Goal: Task Accomplishment & Management: Manage account settings

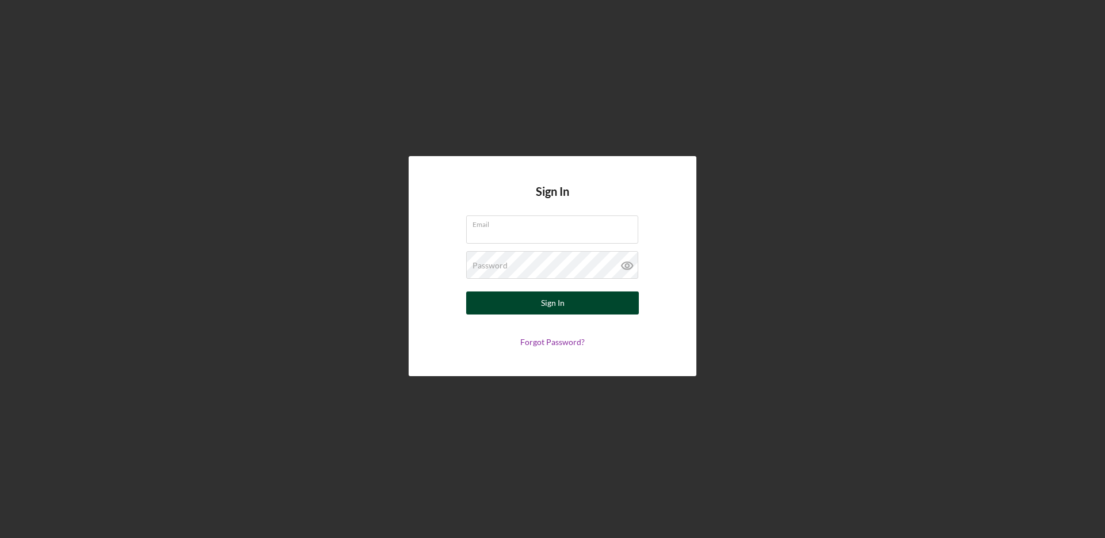
type input "ramadalenderuser@gmail.com"
click at [532, 303] on button "Sign In" at bounding box center [552, 302] width 173 height 23
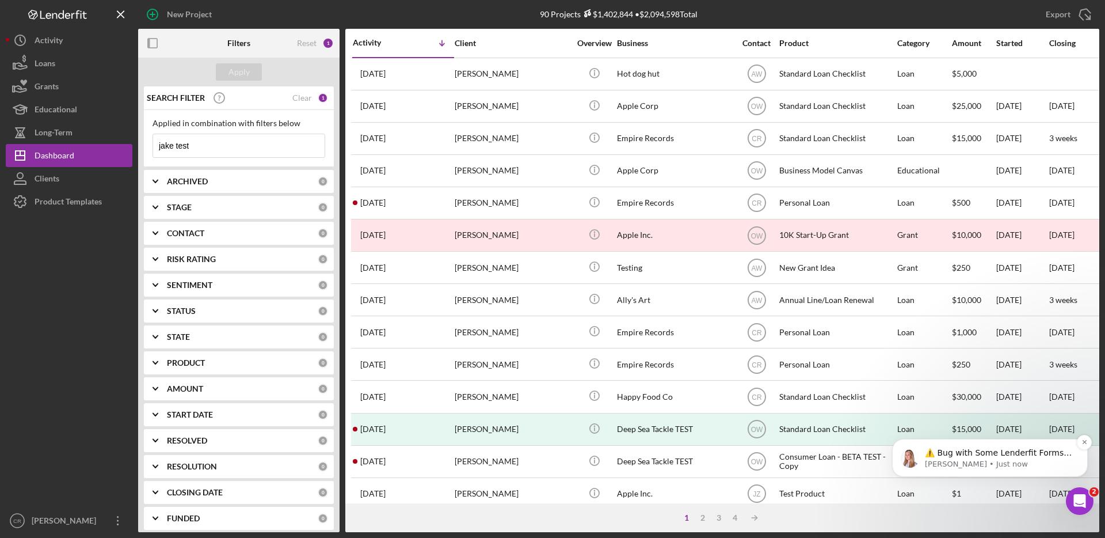
click at [990, 449] on p "⚠️ Bug with Some Lenderfit Forms Our third-party form provider is experiencing …" at bounding box center [999, 453] width 148 height 12
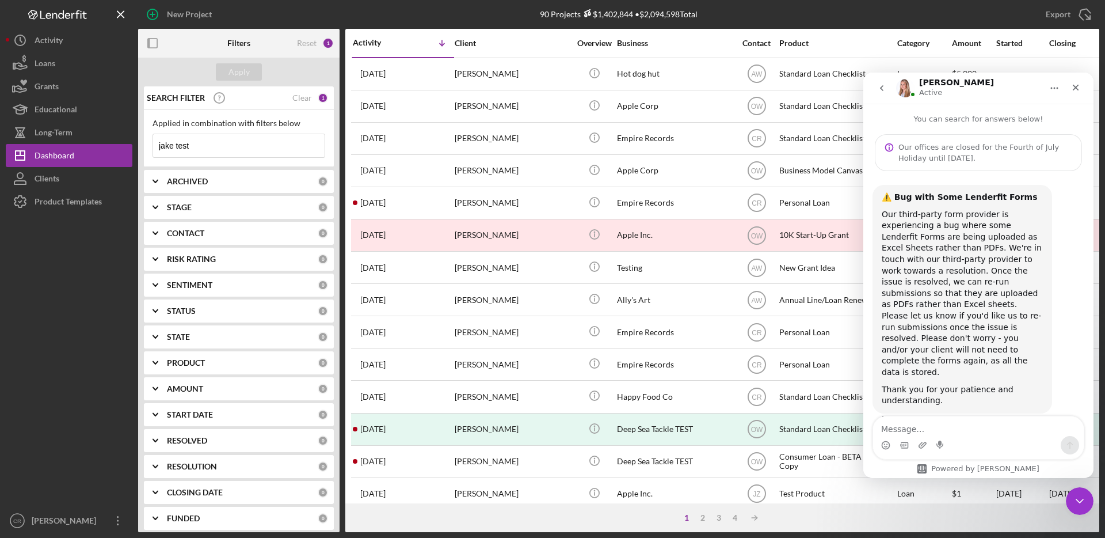
drag, startPoint x: 950, startPoint y: 260, endPoint x: 973, endPoint y: 312, distance: 57.4
click at [973, 312] on div "Our third-party form provider is experiencing a bug where some Lenderfit Forms …" at bounding box center [962, 293] width 161 height 169
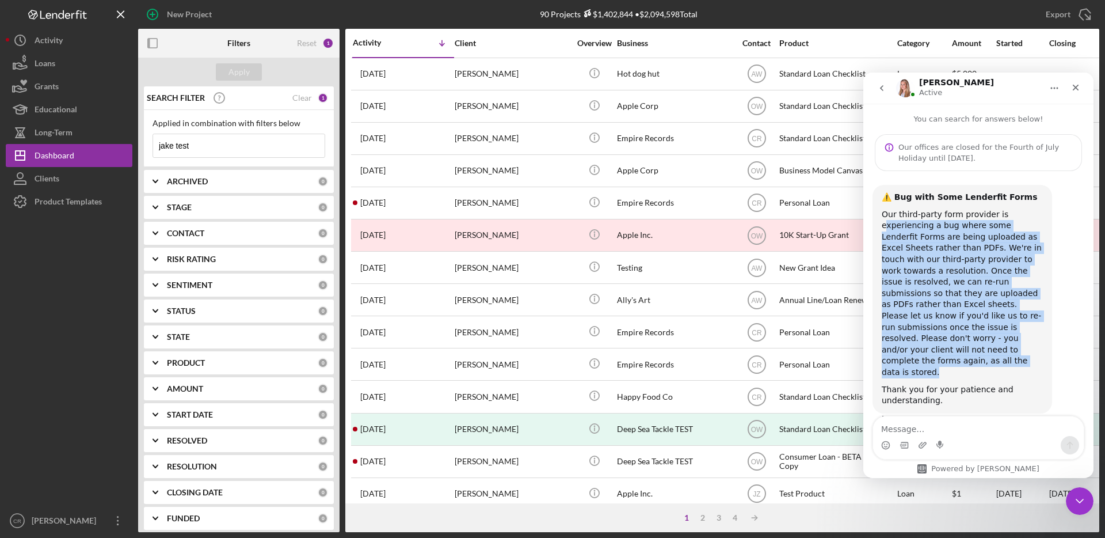
drag, startPoint x: 993, startPoint y: 346, endPoint x: 884, endPoint y: 220, distance: 166.9
click at [884, 220] on div "Our third-party form provider is experiencing a bug where some Lenderfit Forms …" at bounding box center [962, 293] width 161 height 169
click at [963, 341] on div "Our third-party form provider is experiencing a bug where some Lenderfit Forms …" at bounding box center [962, 293] width 161 height 169
drag, startPoint x: 993, startPoint y: 354, endPoint x: 888, endPoint y: 218, distance: 172.3
click at [888, 218] on div "Our third-party form provider is experiencing a bug where some Lenderfit Forms …" at bounding box center [962, 293] width 161 height 169
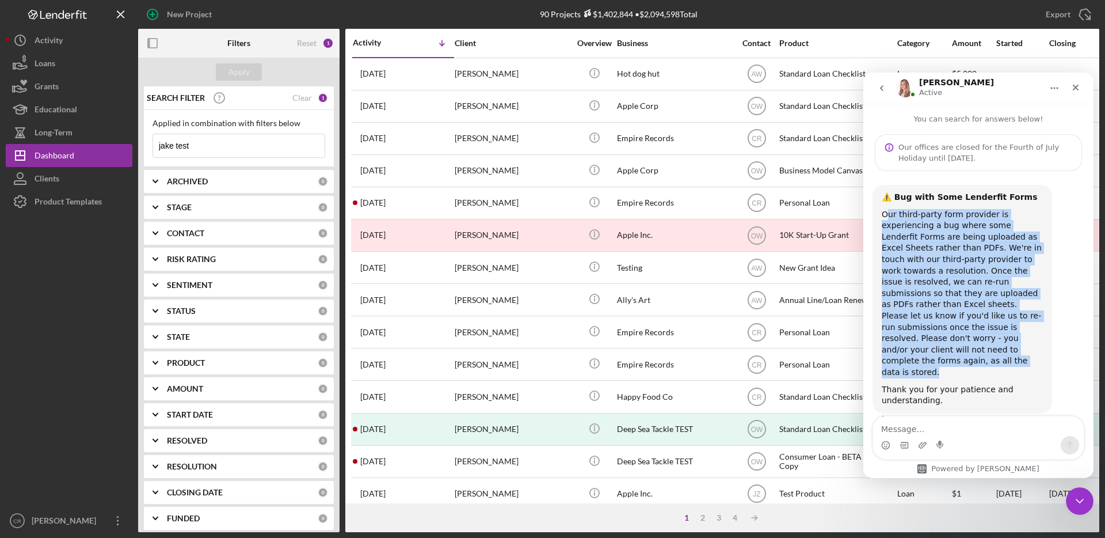
click at [947, 304] on div "Our third-party form provider is experiencing a bug where some Lenderfit Forms …" at bounding box center [962, 293] width 161 height 169
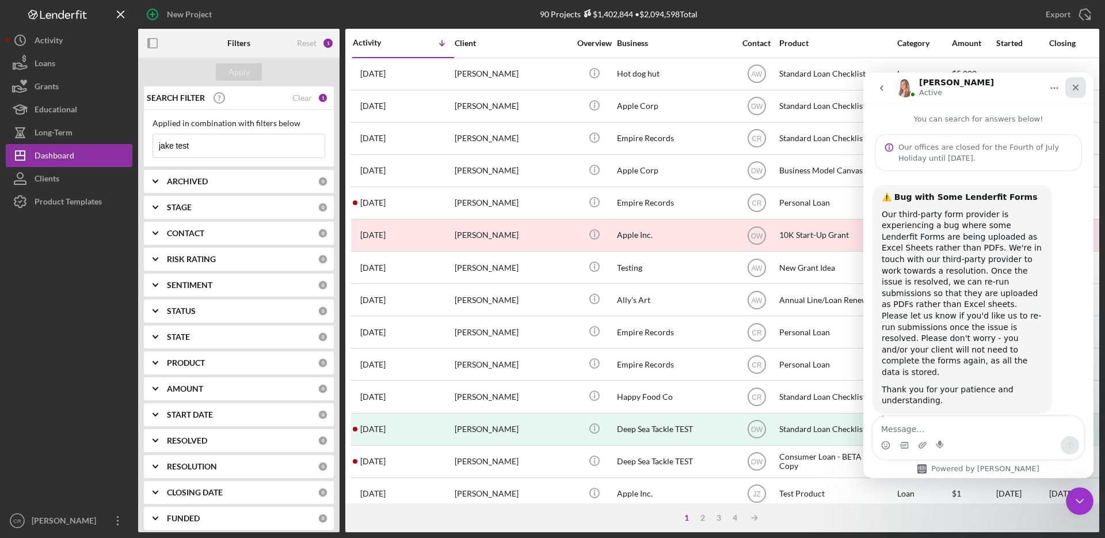
click at [1077, 86] on icon "Close" at bounding box center [1076, 88] width 6 height 6
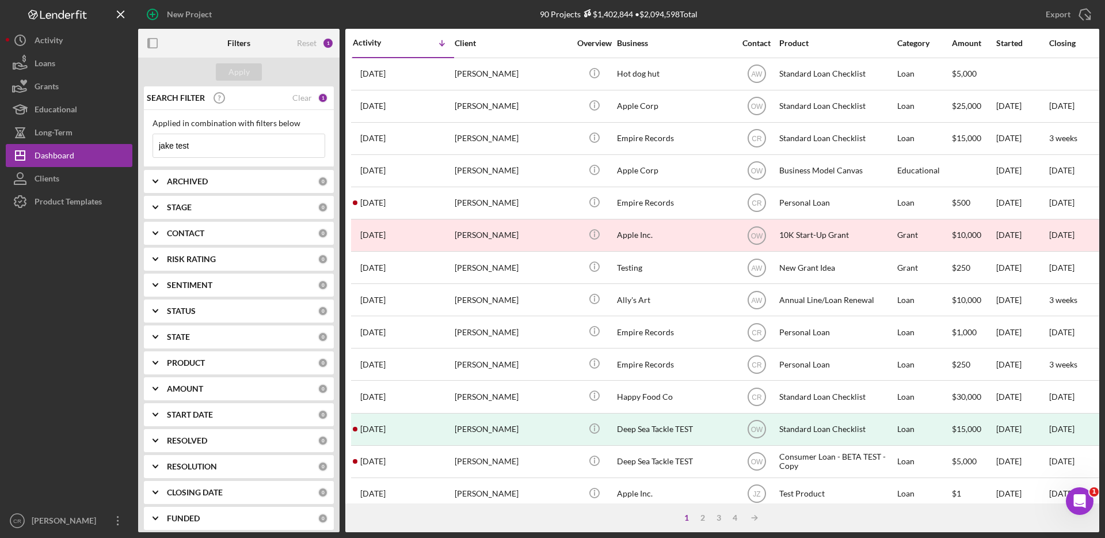
click at [209, 150] on input "jake test" at bounding box center [238, 145] width 171 height 23
click at [153, 141] on div "jake test Icon/Menu Close" at bounding box center [239, 146] width 173 height 24
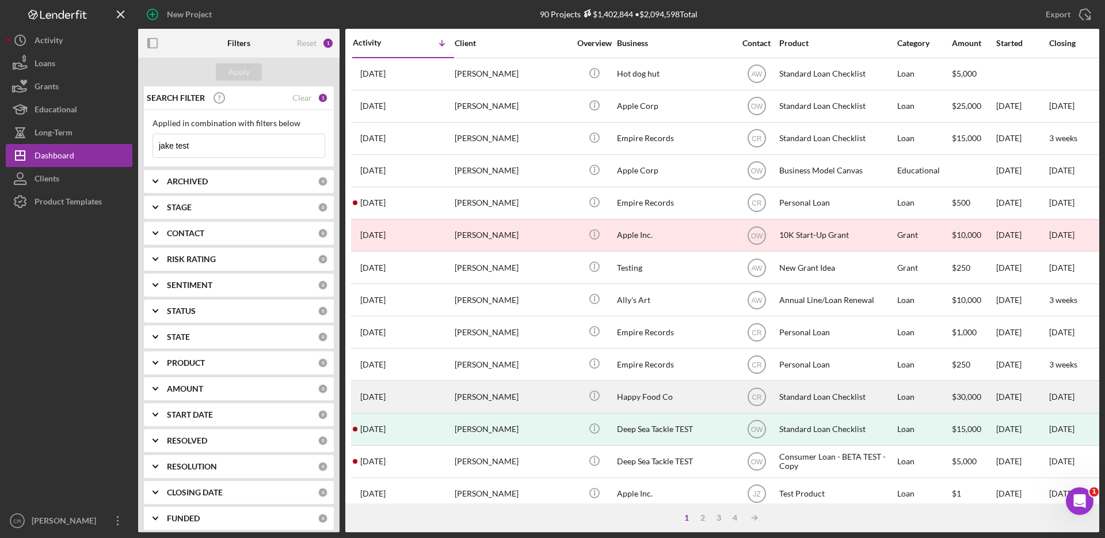
click at [688, 398] on div "Happy Food Co" at bounding box center [674, 396] width 115 height 31
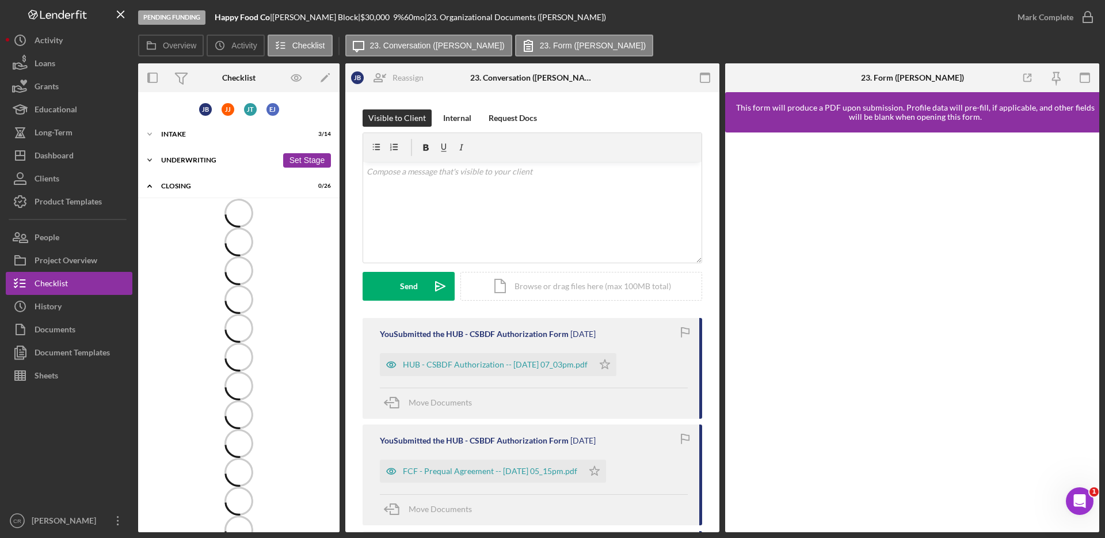
click at [200, 159] on div "Underwriting" at bounding box center [219, 160] width 116 height 7
click at [201, 160] on div "Underwriting" at bounding box center [219, 160] width 116 height 7
click at [144, 159] on icon "Icon/Expander" at bounding box center [149, 159] width 23 height 23
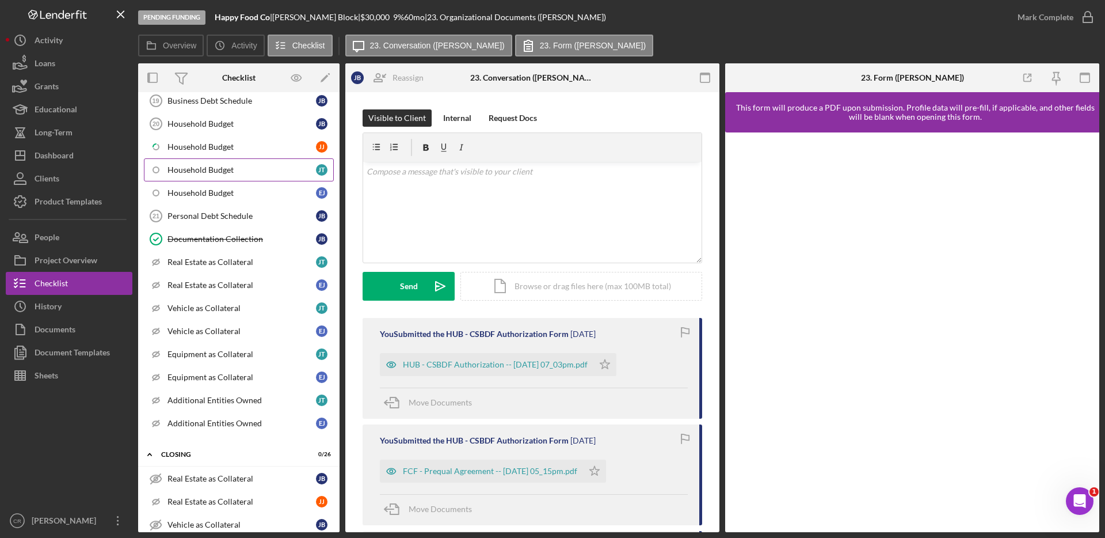
scroll to position [699, 0]
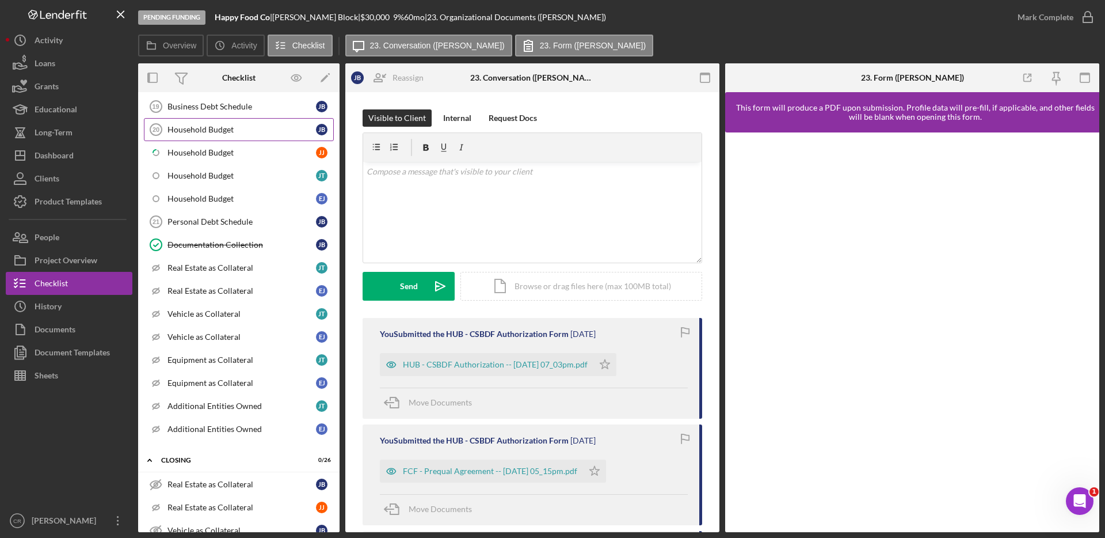
click at [212, 134] on link "Household Budget 20 Household Budget J B" at bounding box center [239, 129] width 190 height 23
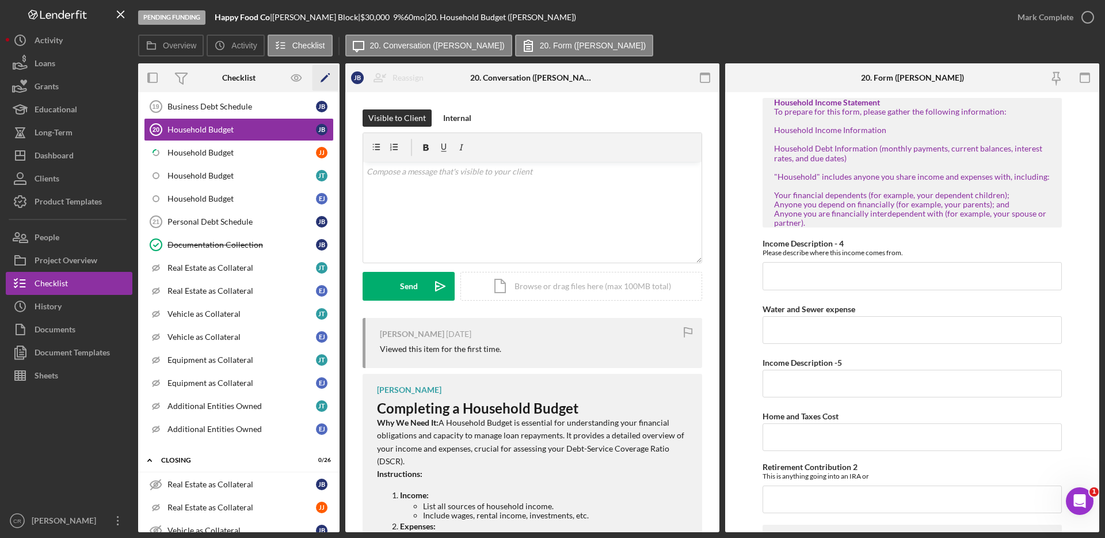
click at [328, 75] on icon "Icon/Edit" at bounding box center [325, 78] width 26 height 26
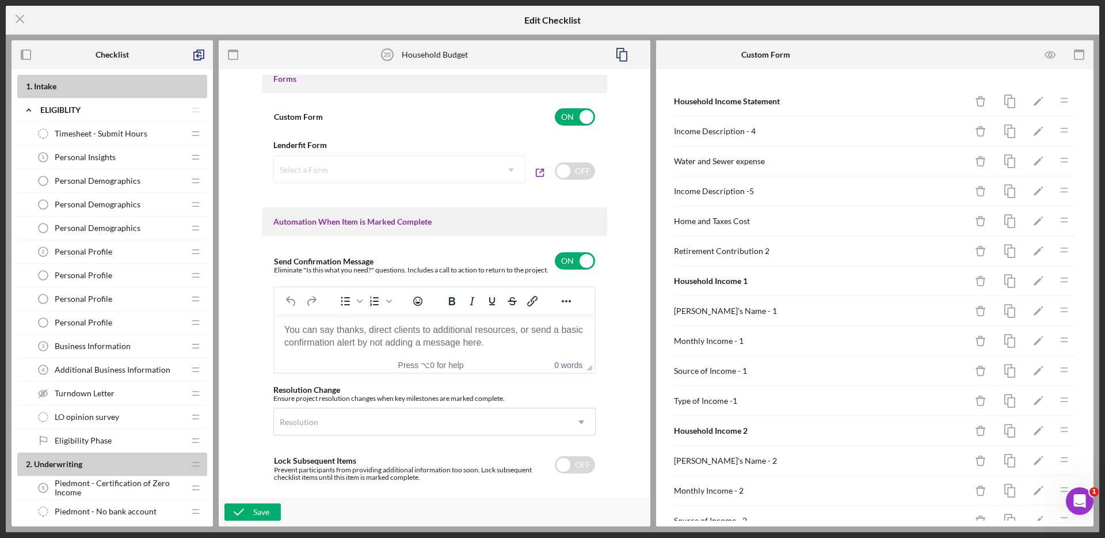
scroll to position [579, 0]
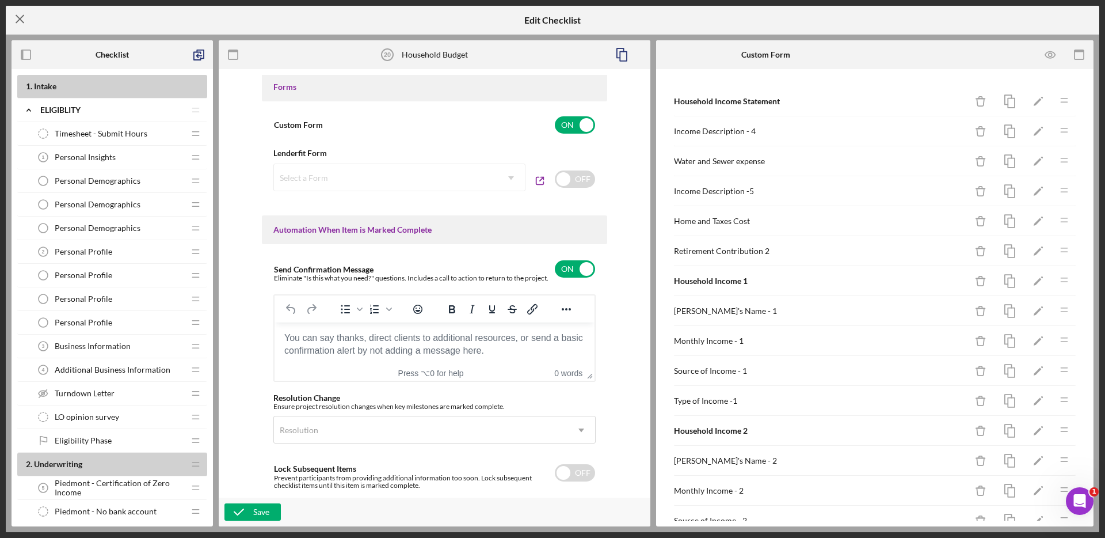
click at [22, 17] on icon "Icon/Menu Close" at bounding box center [20, 19] width 29 height 29
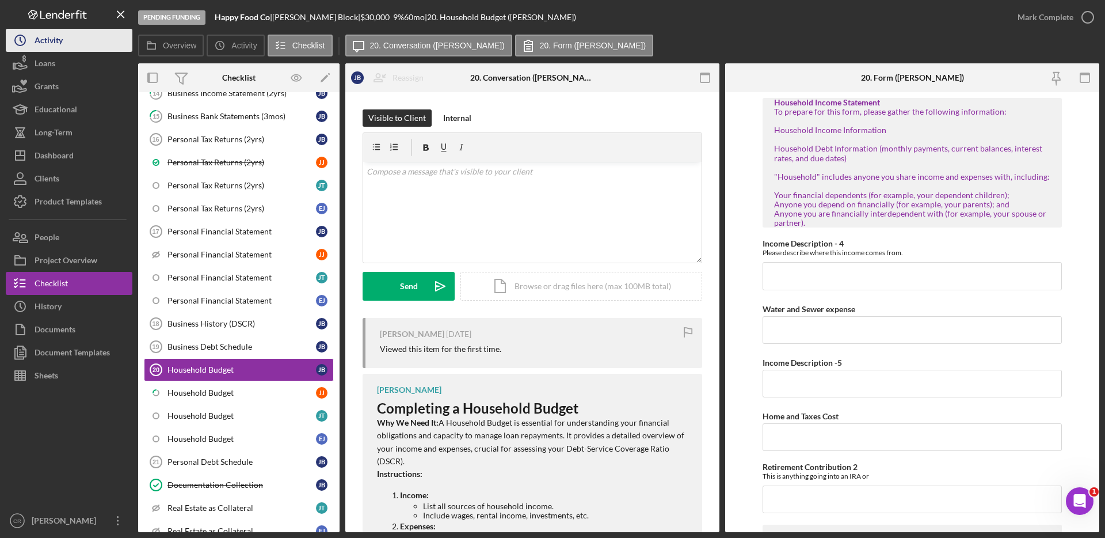
scroll to position [517, 0]
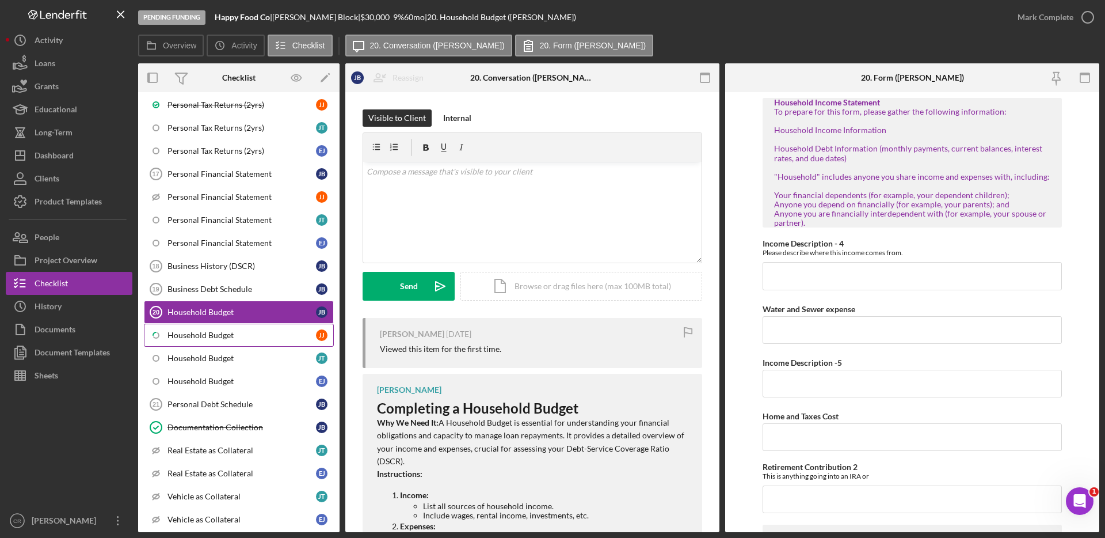
click at [245, 338] on div "Household Budget" at bounding box center [241, 334] width 148 height 9
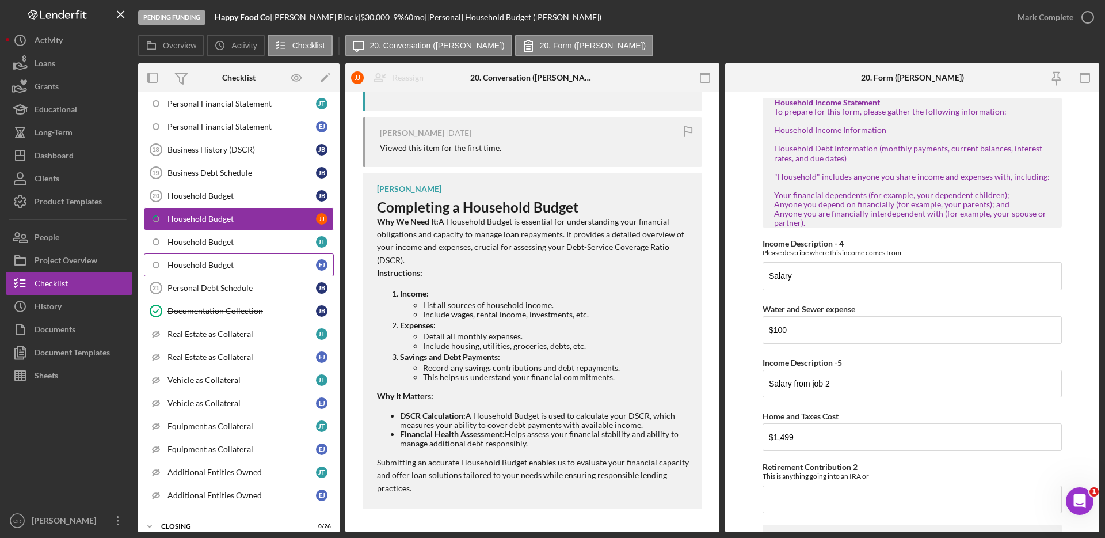
scroll to position [723, 0]
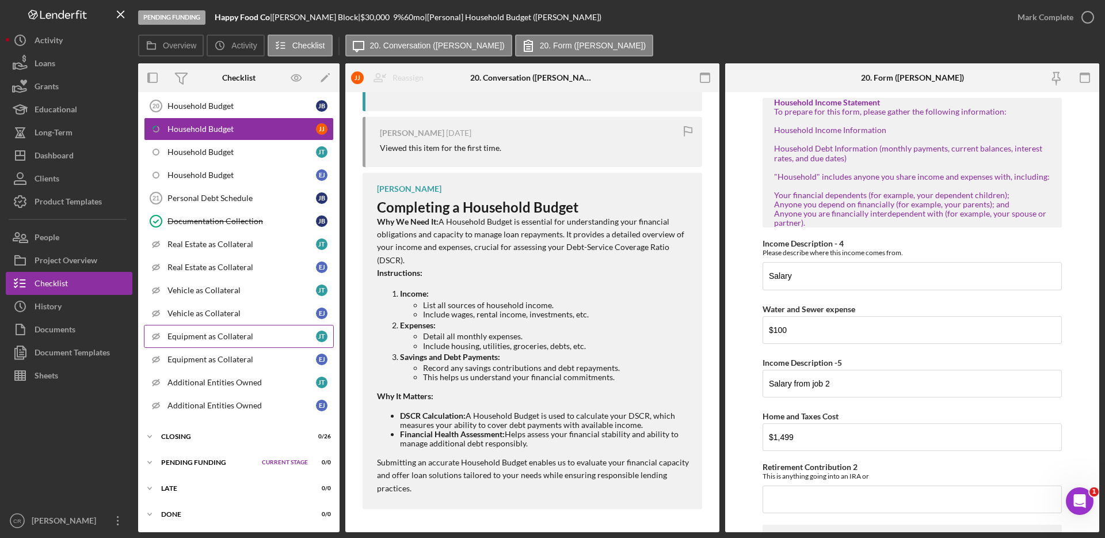
click at [235, 337] on div "Equipment as Collateral" at bounding box center [241, 335] width 148 height 9
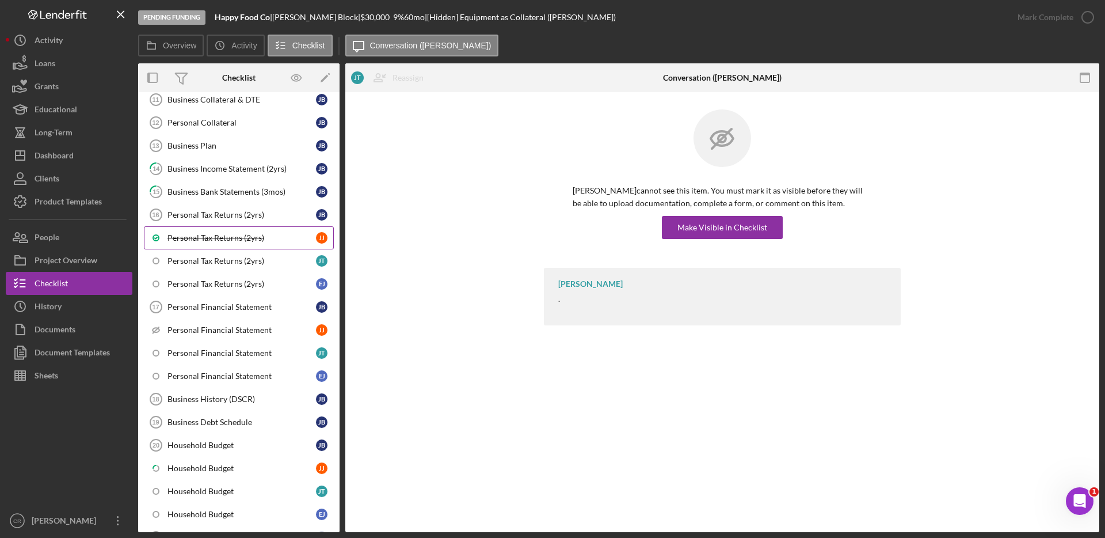
scroll to position [384, 0]
click at [245, 463] on div "Household Budget" at bounding box center [241, 467] width 148 height 9
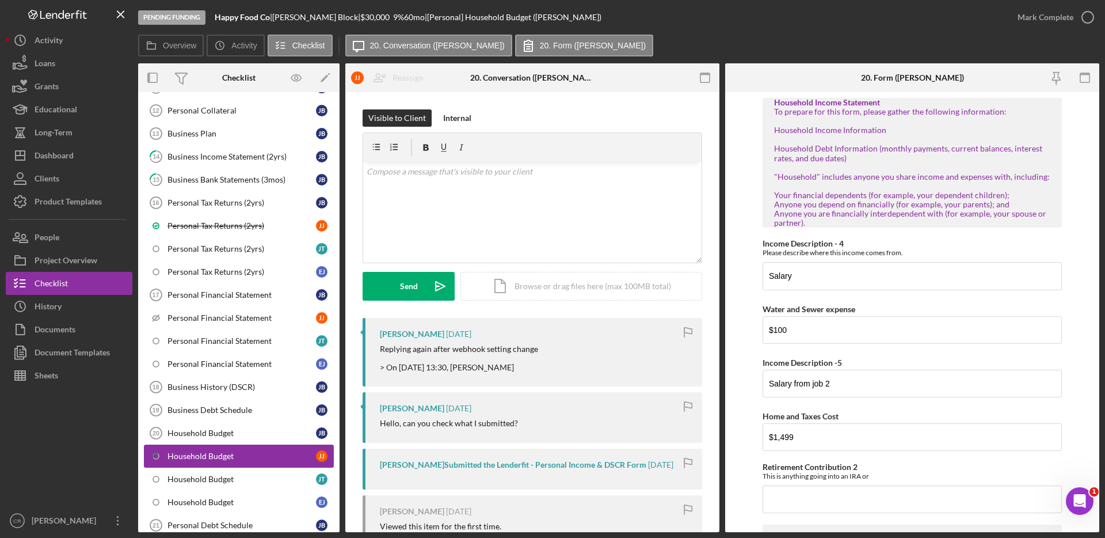
scroll to position [427, 0]
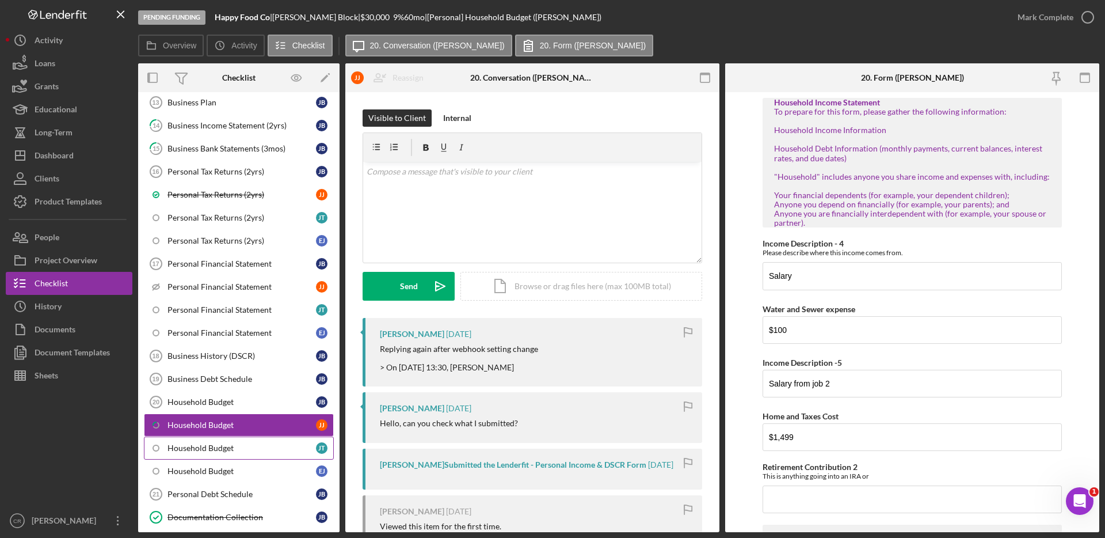
click at [207, 449] on div "Household Budget" at bounding box center [241, 447] width 148 height 9
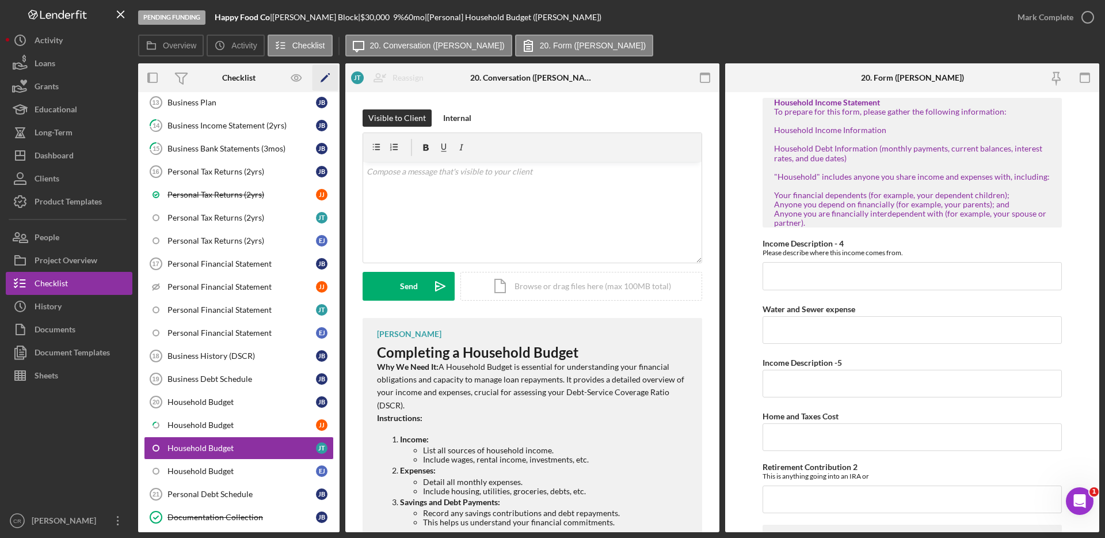
click at [327, 77] on icon "Icon/Edit" at bounding box center [325, 78] width 26 height 26
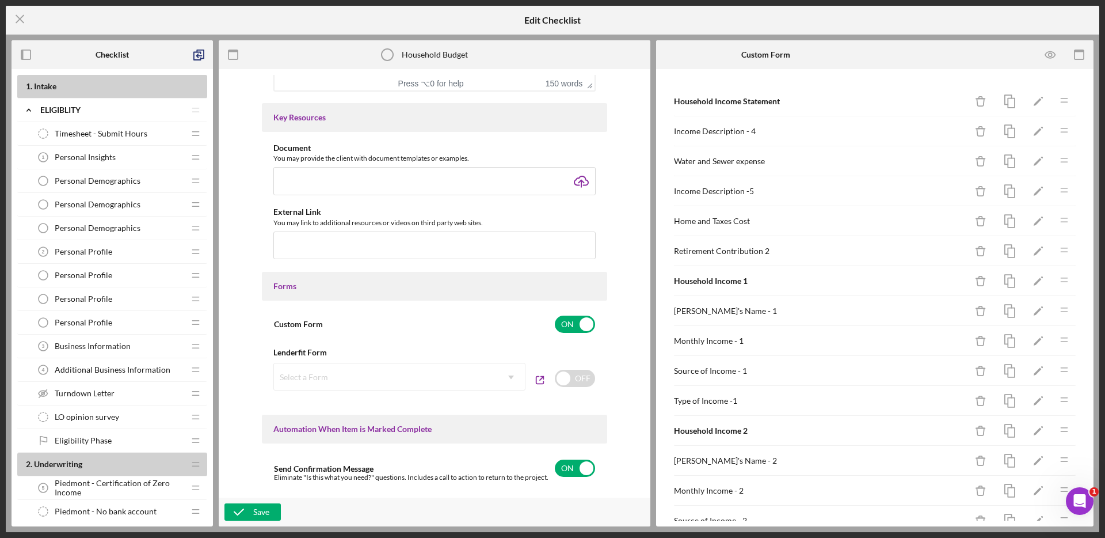
scroll to position [382, 0]
click at [578, 378] on input "checkbox" at bounding box center [575, 375] width 40 height 17
checkbox input "true"
checkbox input "false"
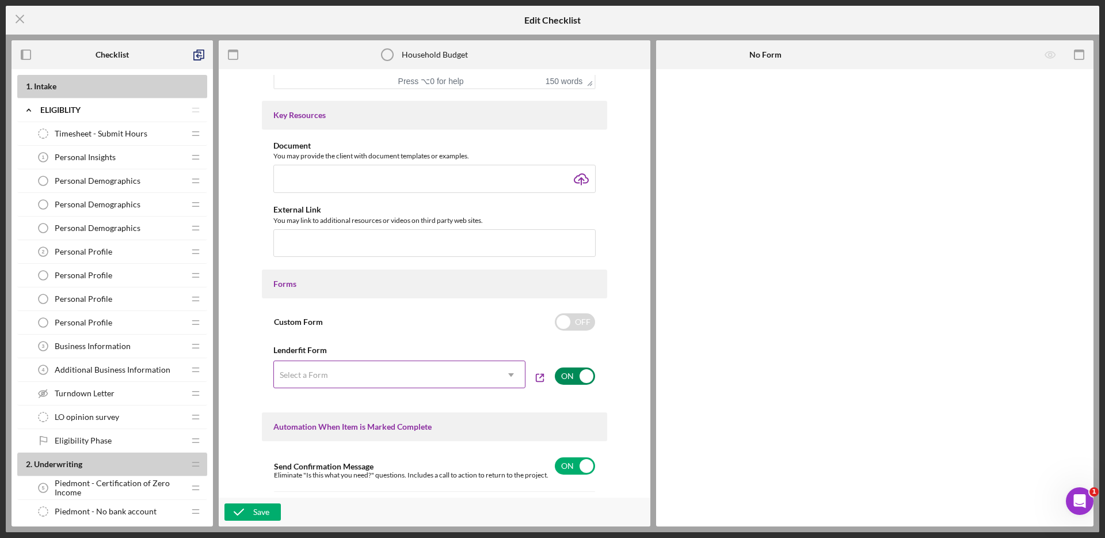
click at [434, 376] on div "Select a Form" at bounding box center [385, 374] width 223 height 26
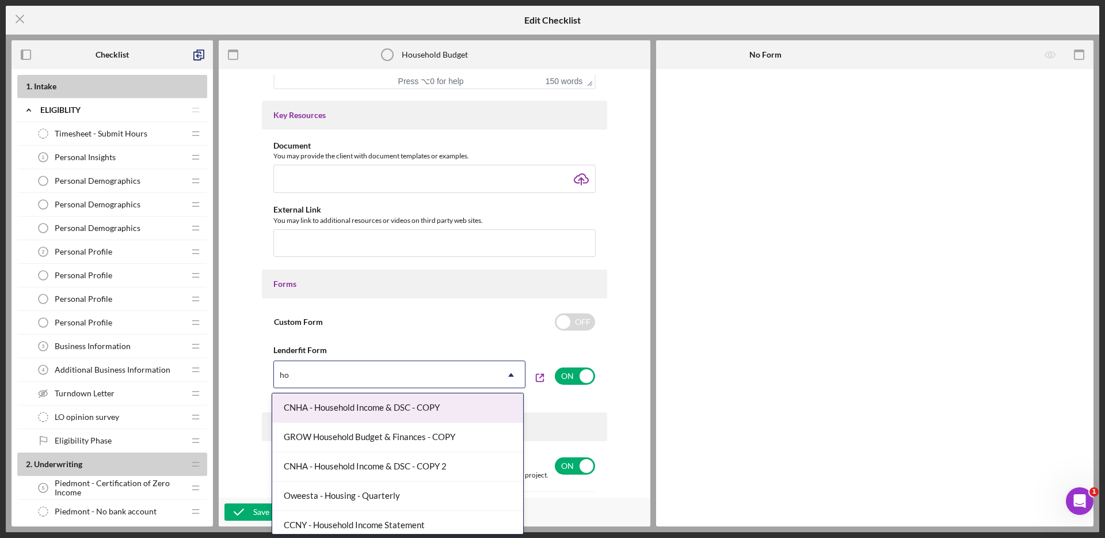
type input "h"
type input "dscr"
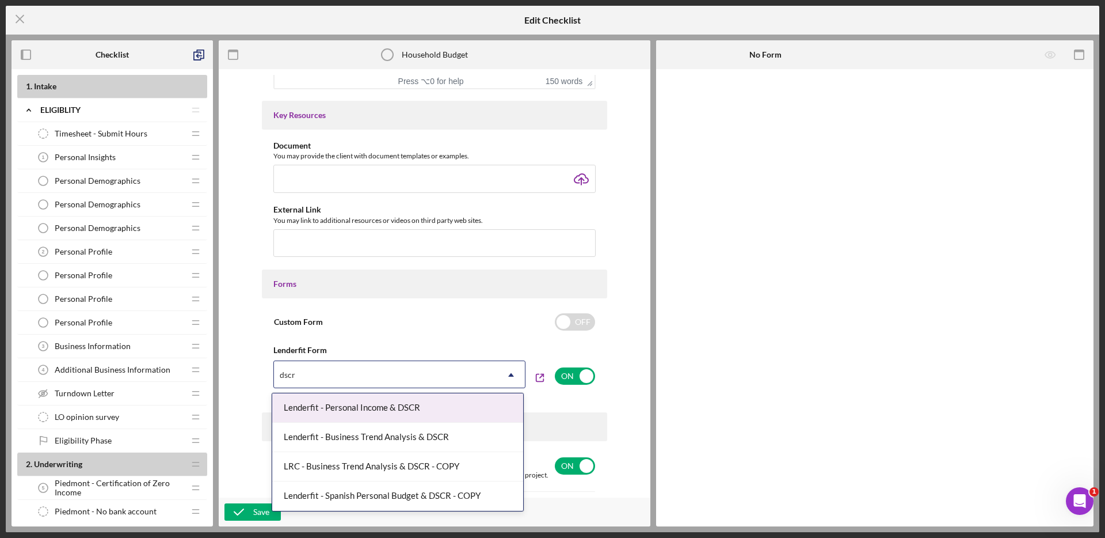
click at [412, 412] on div "Lenderfit - Personal Income & DSCR" at bounding box center [397, 407] width 251 height 29
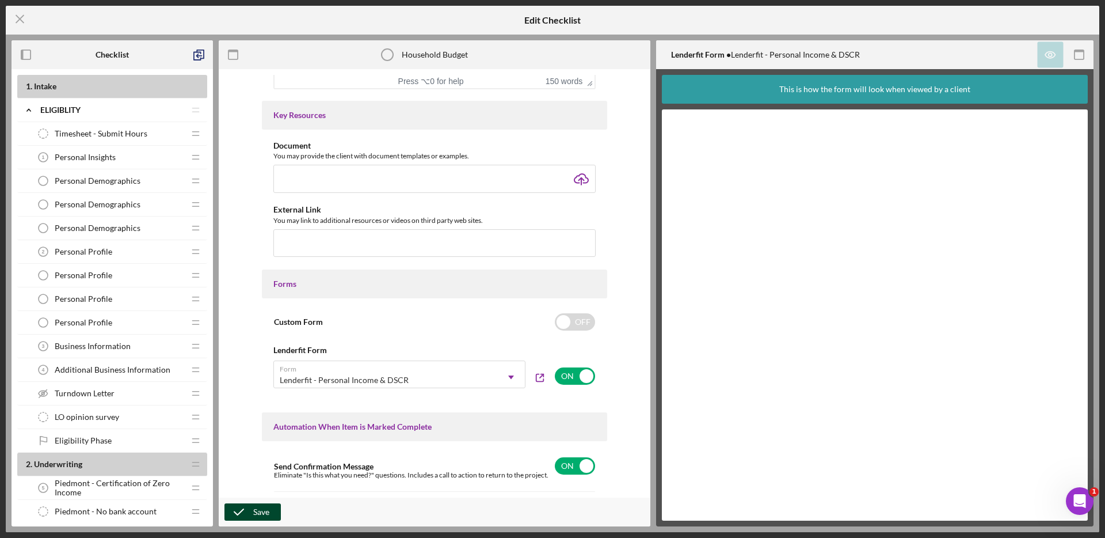
click at [265, 510] on div "Save" at bounding box center [261, 511] width 16 height 17
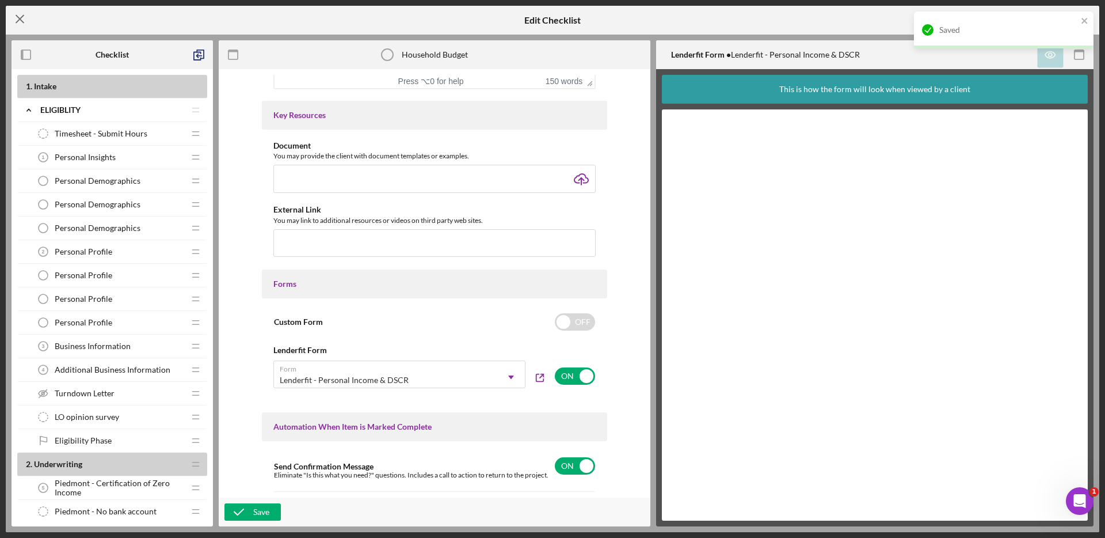
click at [22, 16] on line at bounding box center [19, 19] width 7 height 7
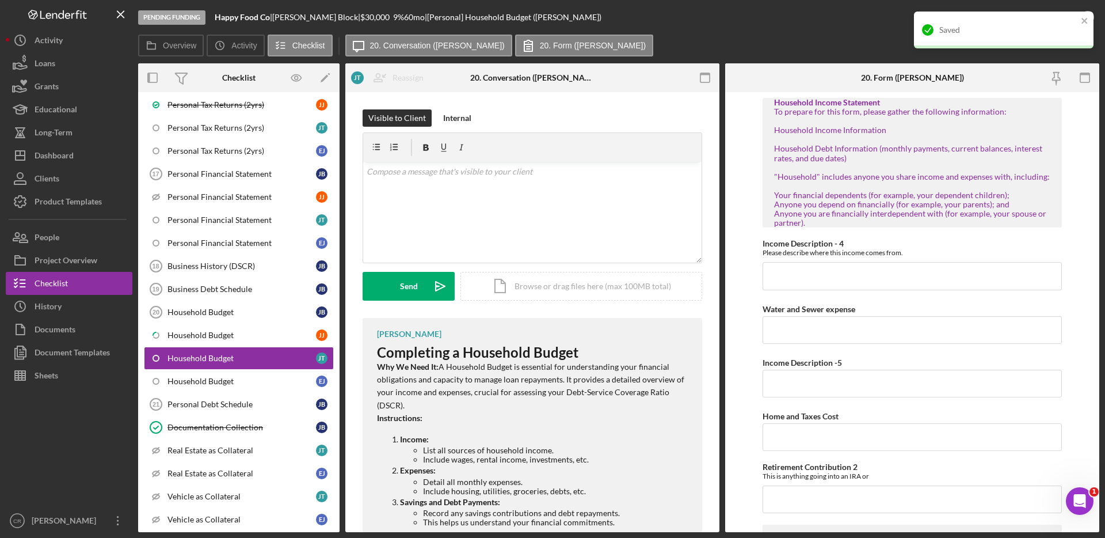
scroll to position [563, 0]
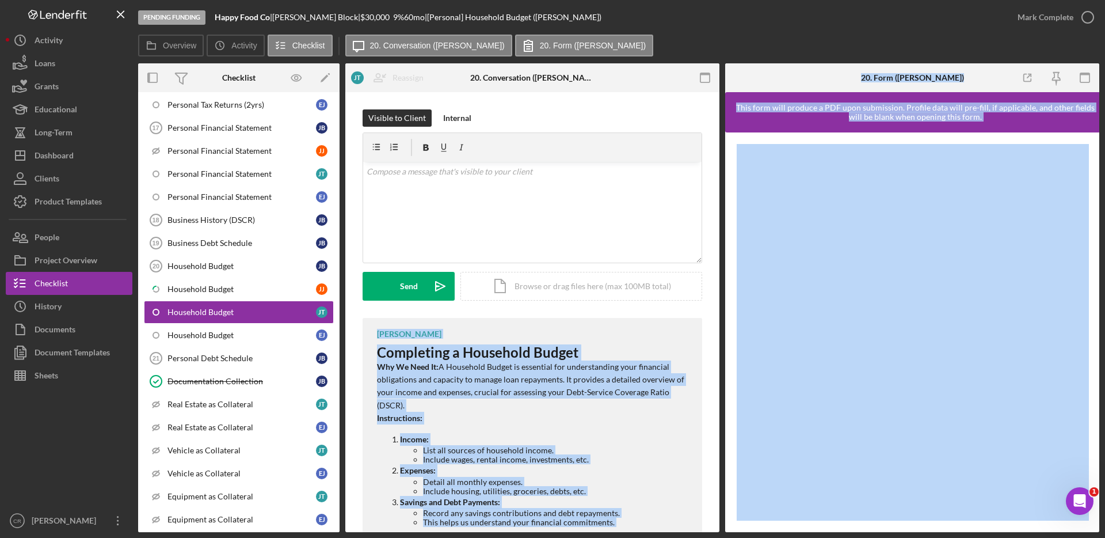
click at [721, 295] on div "Overview Internal Workflow Stage Pending Funding Icon/Dropdown Arrow Archive (c…" at bounding box center [618, 297] width 961 height 468
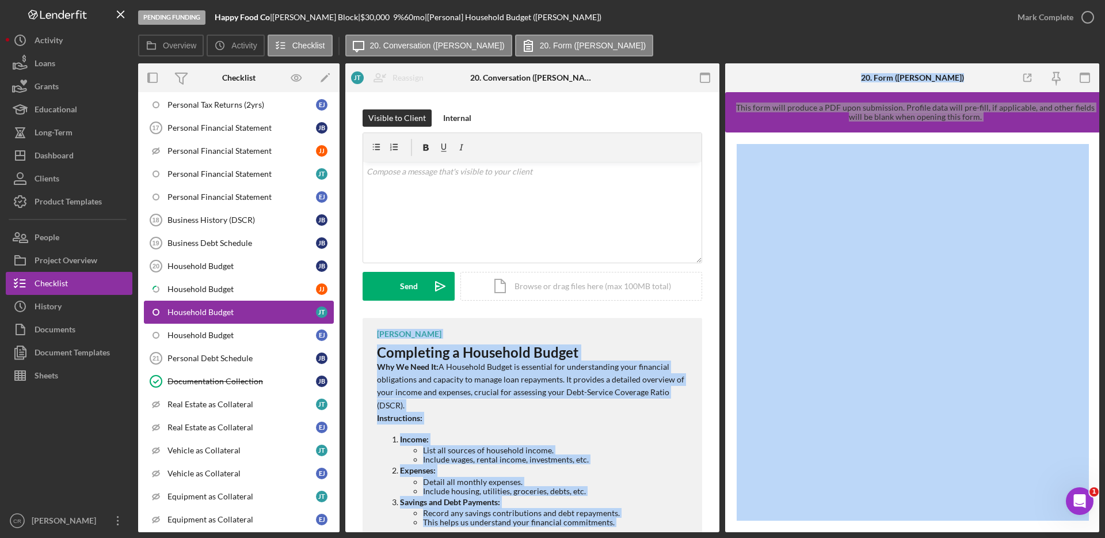
click at [209, 313] on div "Household Budget" at bounding box center [241, 311] width 148 height 9
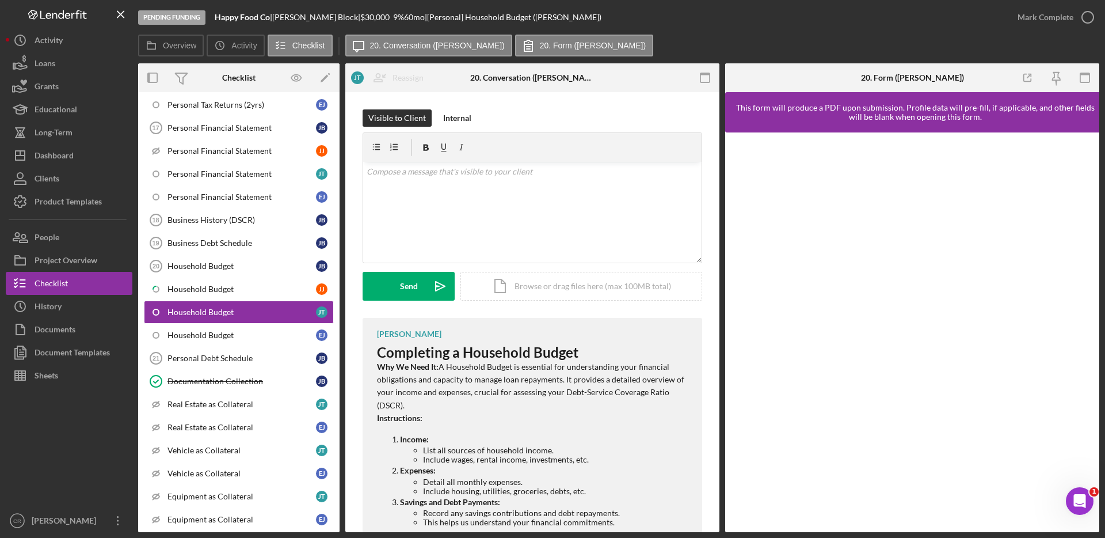
click at [571, 108] on div "Visible to Client Internal v Color teal Color pink Remove color Add row above A…" at bounding box center [532, 384] width 374 height 585
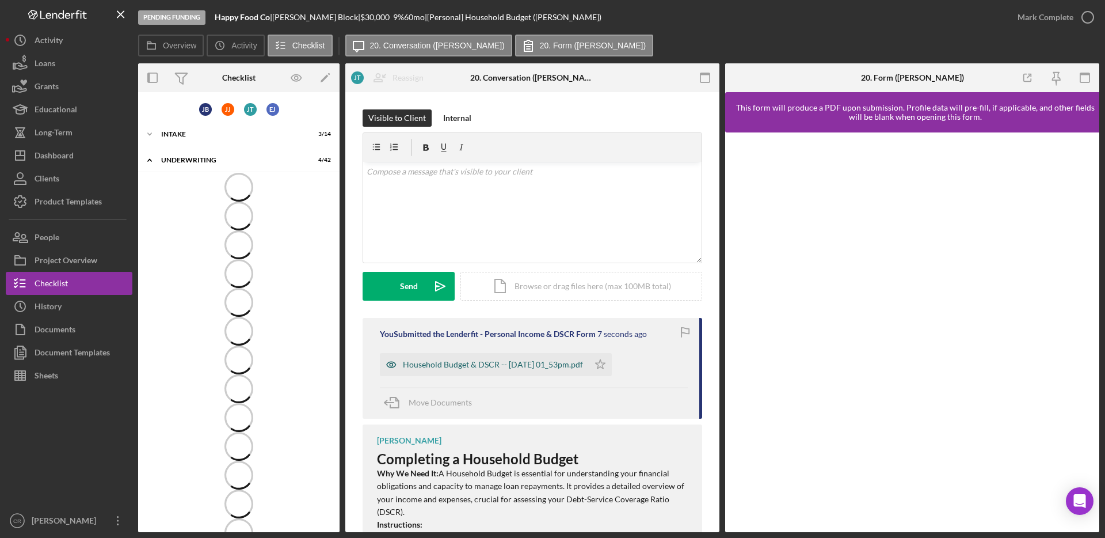
click at [486, 365] on div "Household Budget & DSCR -- [DATE] 01_53pm.pdf" at bounding box center [493, 364] width 180 height 9
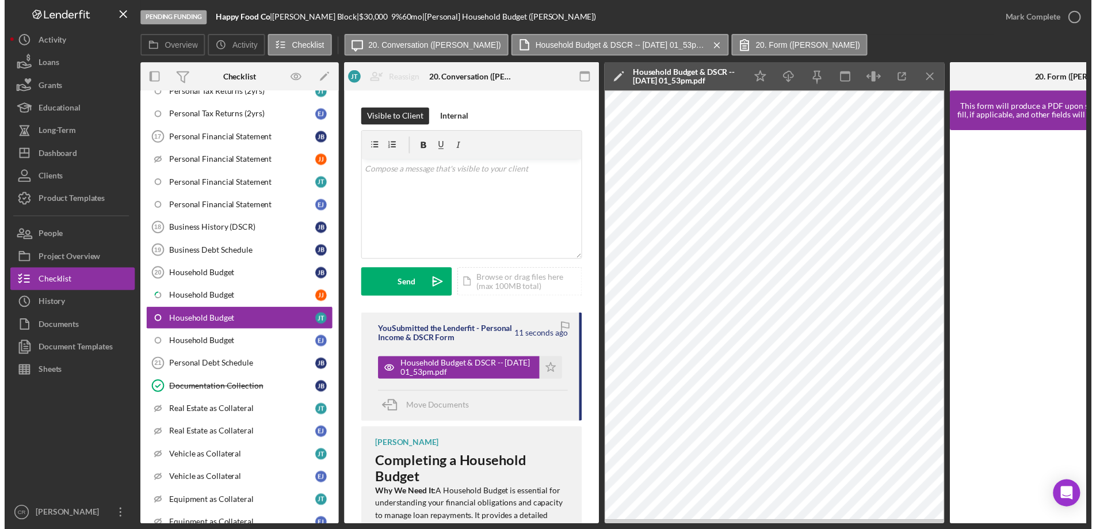
scroll to position [565, 0]
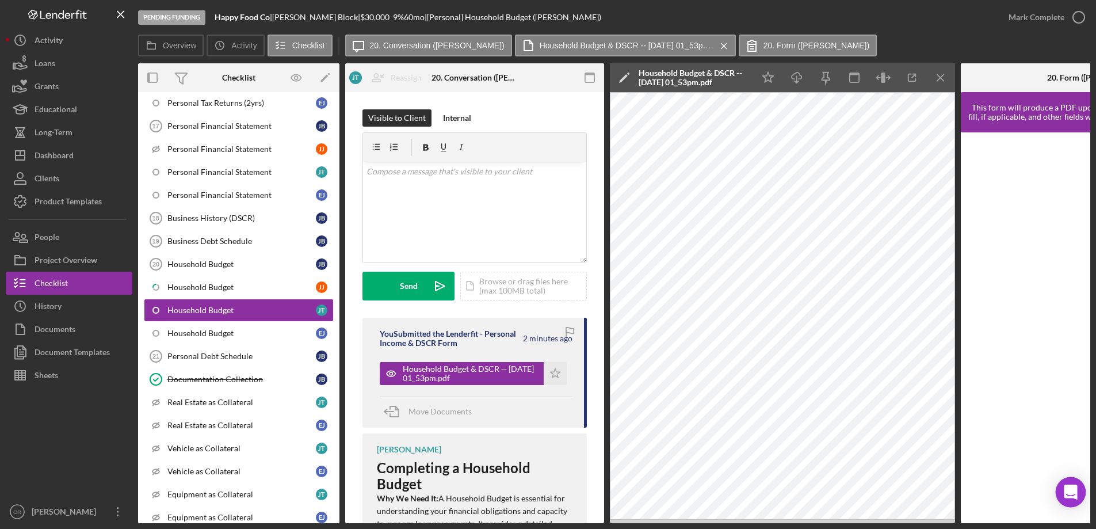
click at [1073, 496] on icon "Open Intercom Messenger" at bounding box center [1070, 492] width 13 height 15
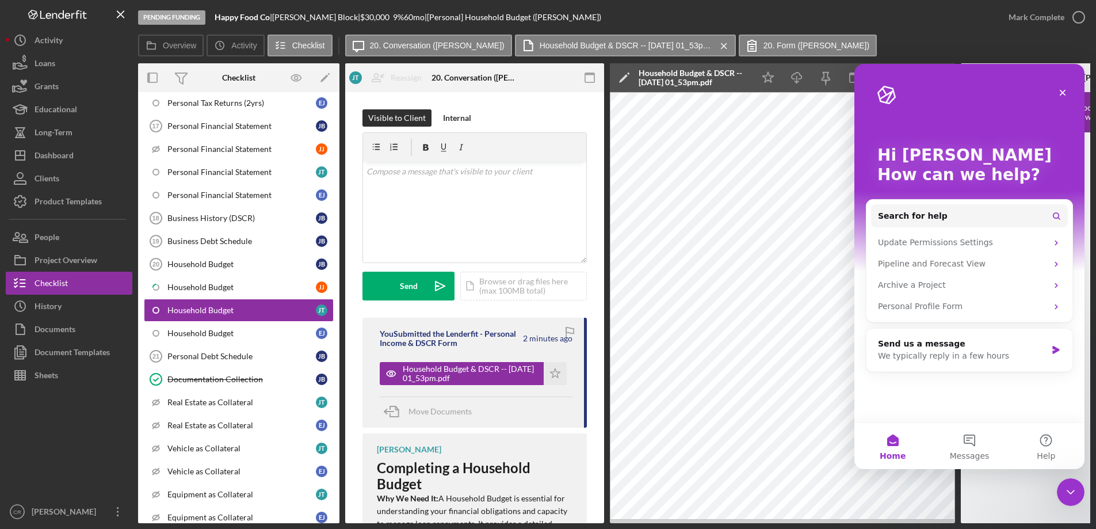
scroll to position [0, 0]
click at [973, 444] on button "Messages" at bounding box center [969, 446] width 77 height 46
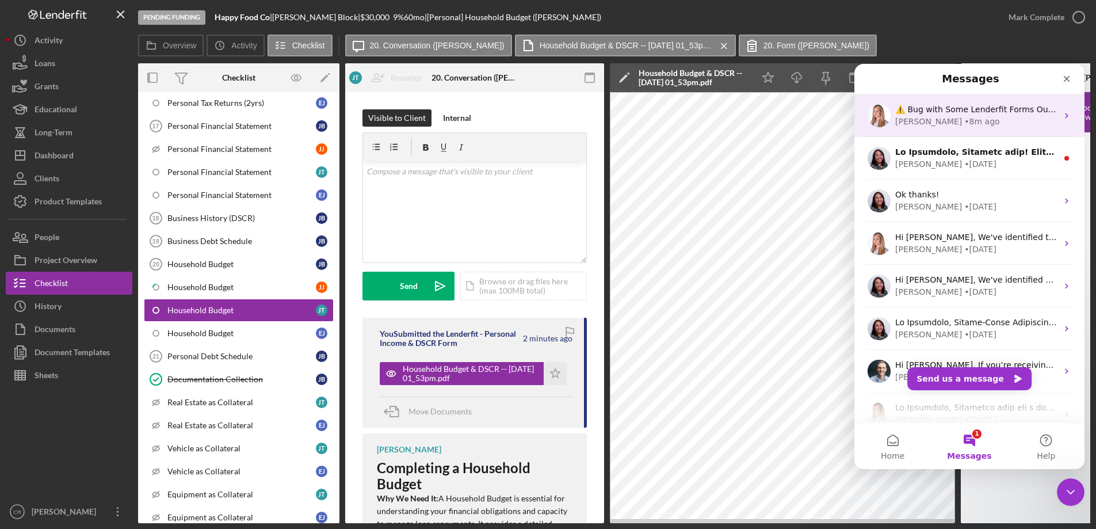
click at [977, 120] on div "[PERSON_NAME] • 8m ago" at bounding box center [976, 122] width 162 height 12
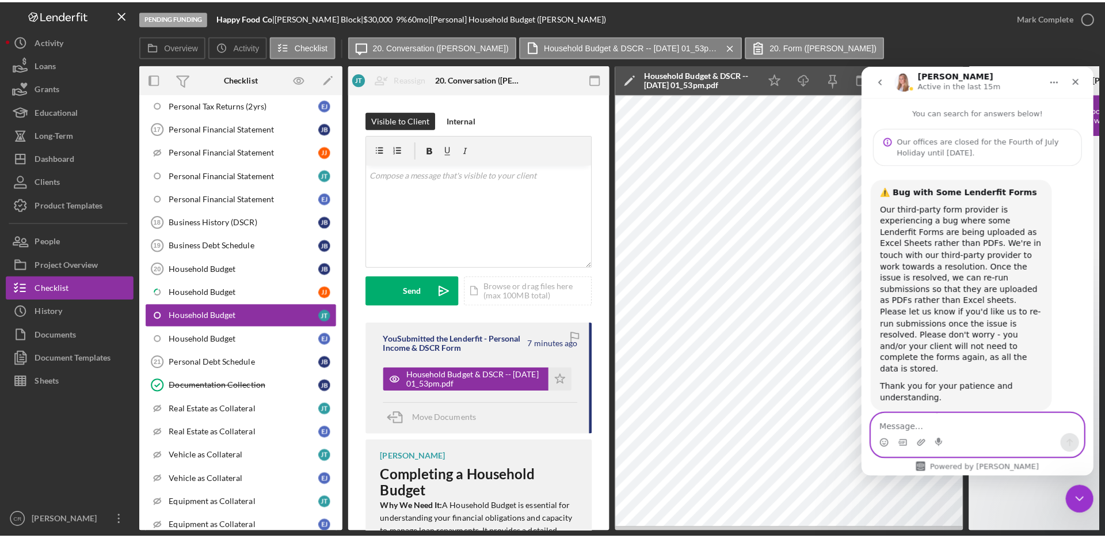
scroll to position [565, 0]
